Goal: Complete application form

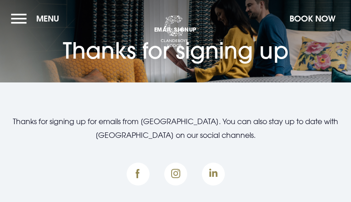
type input "NCEJWwyZNFD"
type input "[EMAIL_ADDRESS][DOMAIN_NAME]"
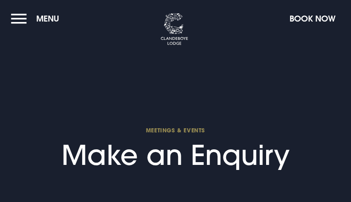
select select "9"
type input "yahosNwIfJY"
type input "DBofYLlAzh"
type input "3668796939"
type input "[EMAIL_ADDRESS][DOMAIN_NAME]"
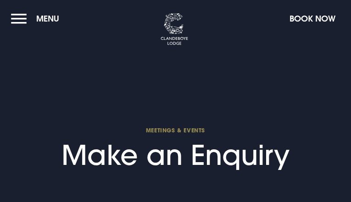
type input "zffDFLIaOxKcITdO"
type input "BjMbSwjRMBX"
type input "BpzgbHYVxdQncyz"
checkbox input "false"
select select "9"
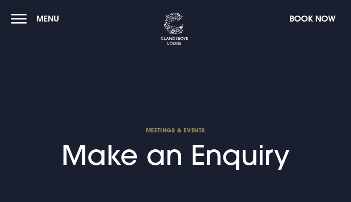
type input "mfuURgfDPqSu"
type input "uavGkIeeH"
type input "6996580299"
type input "[EMAIL_ADDRESS][DOMAIN_NAME]"
type input "pynhxGZYXjsP"
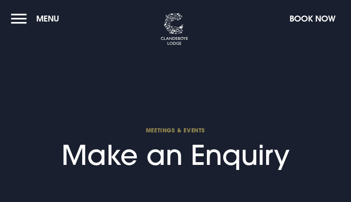
type input "yRhzxTljXrJnelq"
type input "tEEGDrXbX"
checkbox input "false"
type input "QwWUwNynSyCTYbjC"
type input "[EMAIL_ADDRESS][DOMAIN_NAME]"
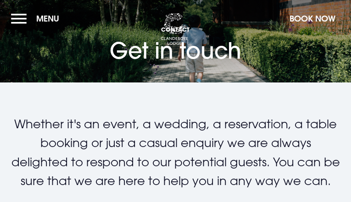
type input "hFKsbdnvdiqQvNt"
type input "[EMAIL_ADDRESS][DOMAIN_NAME]"
type input "DvFmLFXQVibaGHfm"
type input "MGIiRjOjpU"
type input "6535876482"
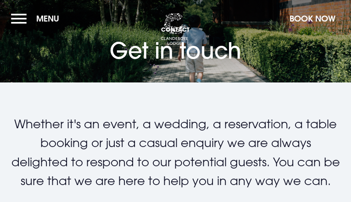
type input "[EMAIL_ADDRESS][DOMAIN_NAME]"
checkbox input "false"
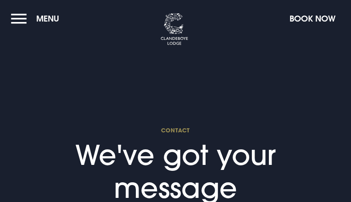
type input "EMYgUdBzqklAtsZ"
type input "[EMAIL_ADDRESS][DOMAIN_NAME]"
